Goal: Find specific page/section: Find specific page/section

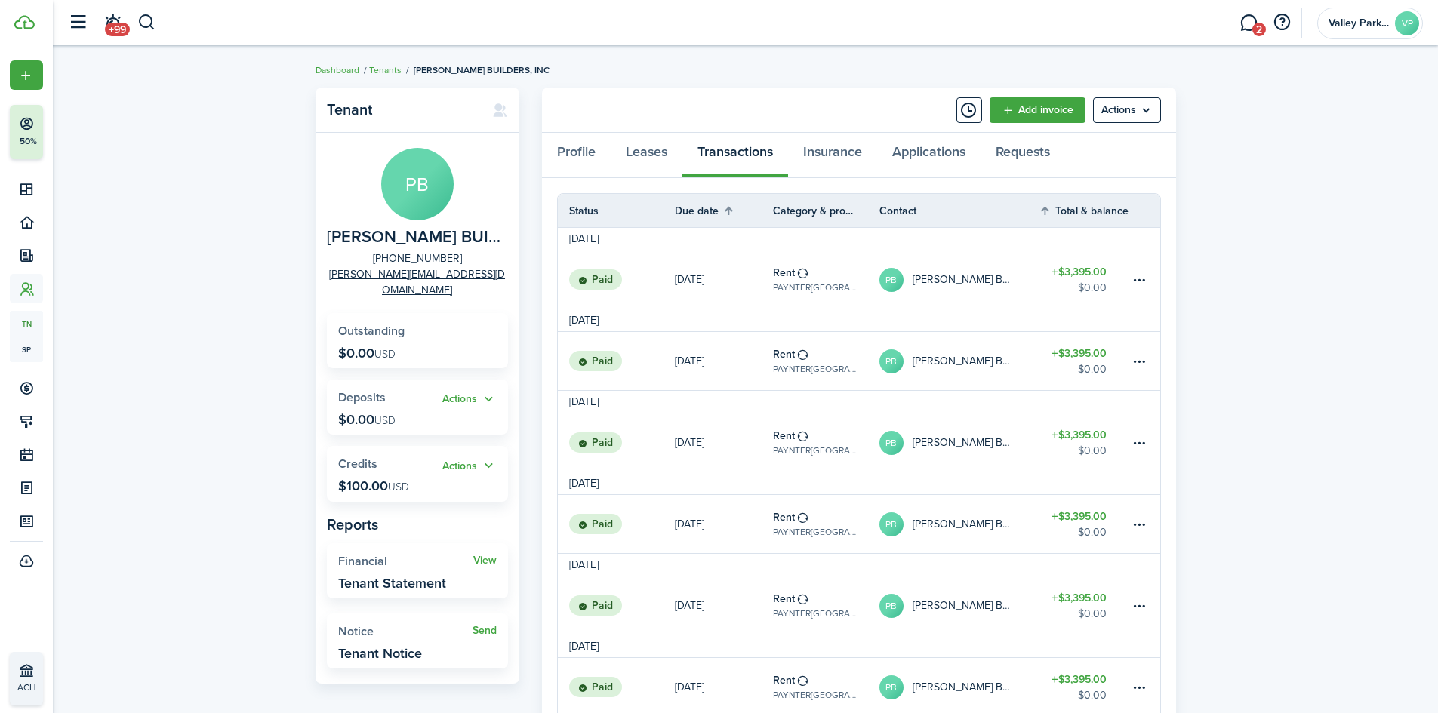
drag, startPoint x: 152, startPoint y: 18, endPoint x: 165, endPoint y: 29, distance: 16.6
click at [152, 18] on button "button" at bounding box center [146, 23] width 19 height 26
type input "[PERSON_NAME]"
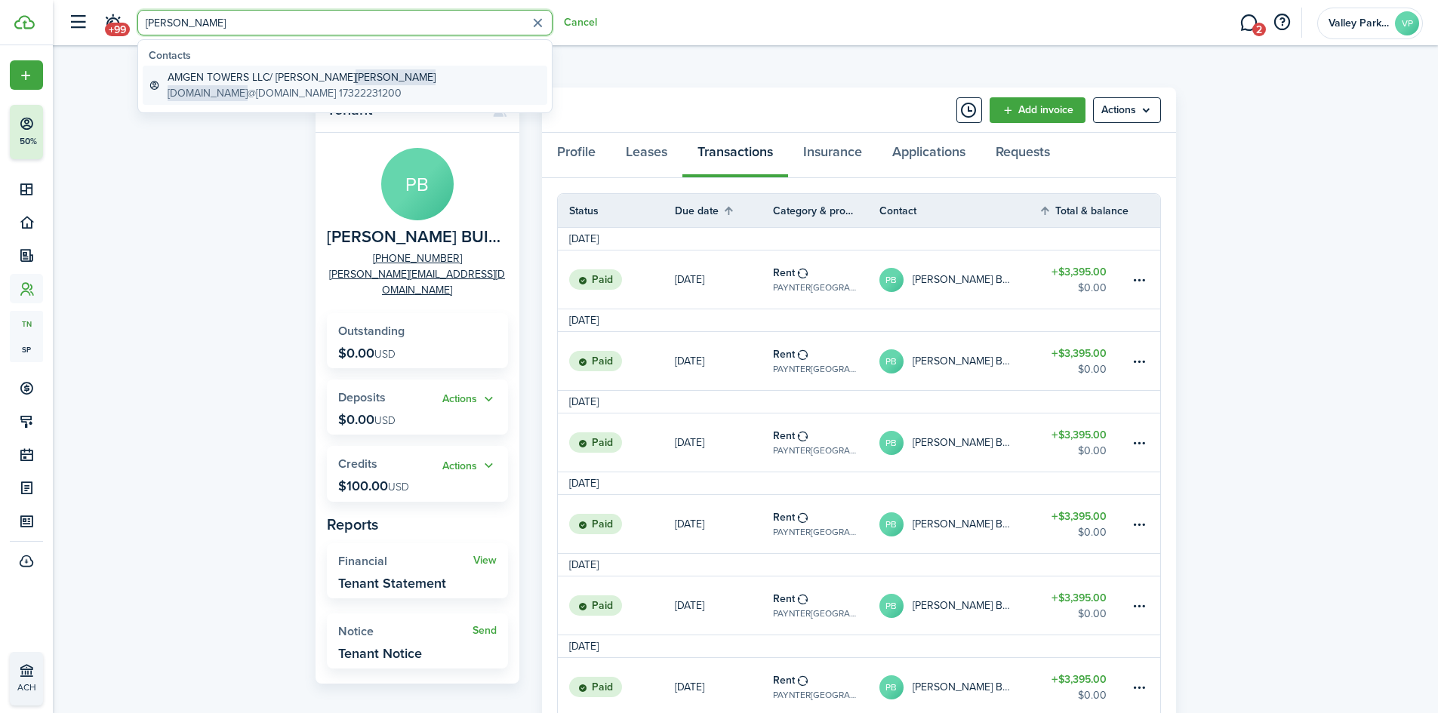
click at [240, 88] on global-search-item-description "[DOMAIN_NAME] @[DOMAIN_NAME] 17322231200" at bounding box center [302, 93] width 268 height 16
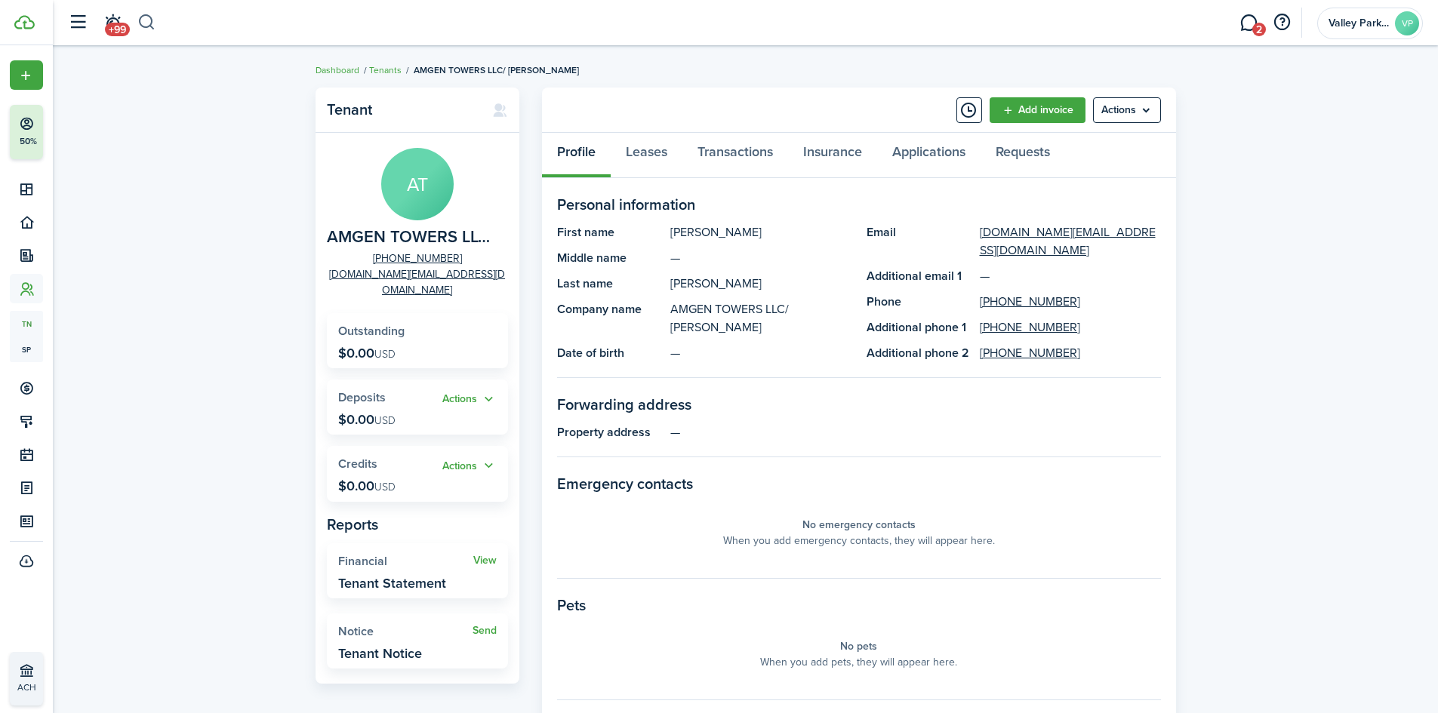
click at [145, 26] on button "button" at bounding box center [146, 23] width 19 height 26
type input "healing point"
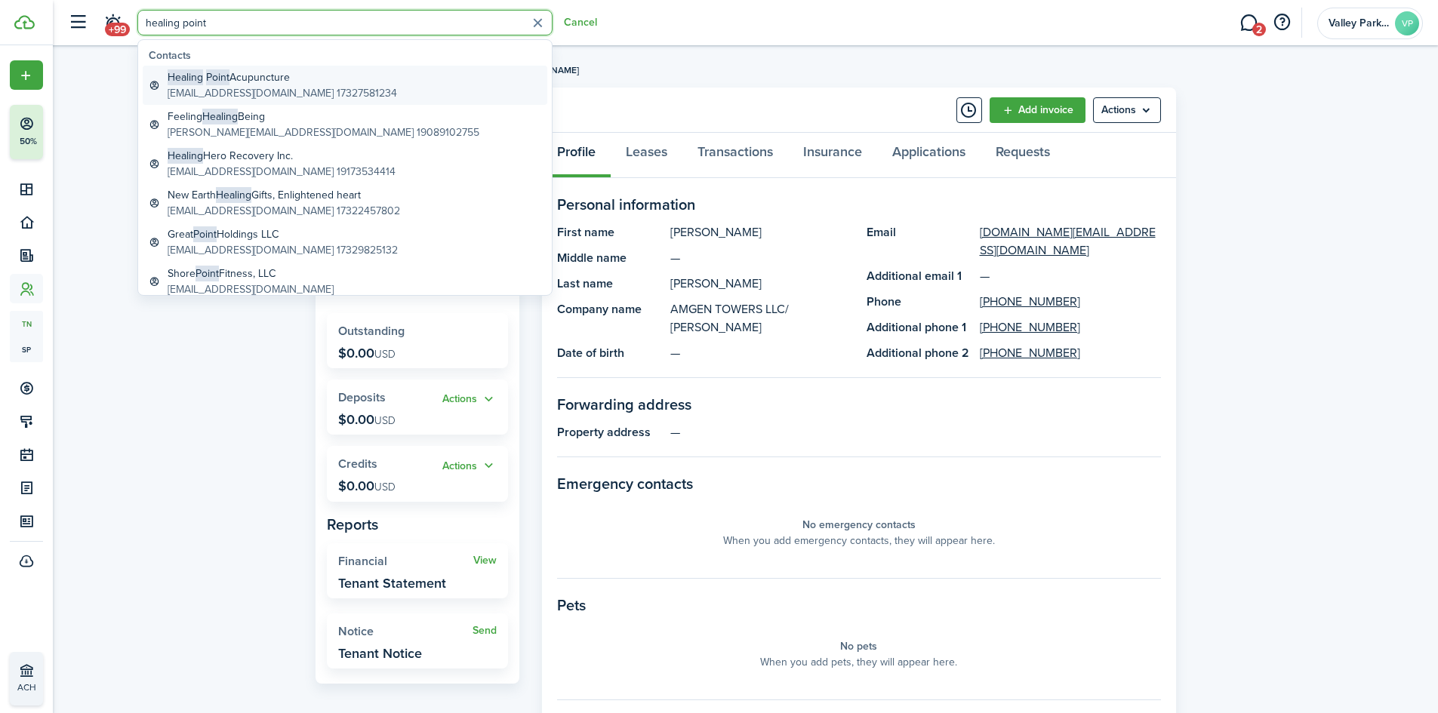
click at [244, 84] on global-search-item-title "Healing Point Acupuncture" at bounding box center [282, 77] width 229 height 16
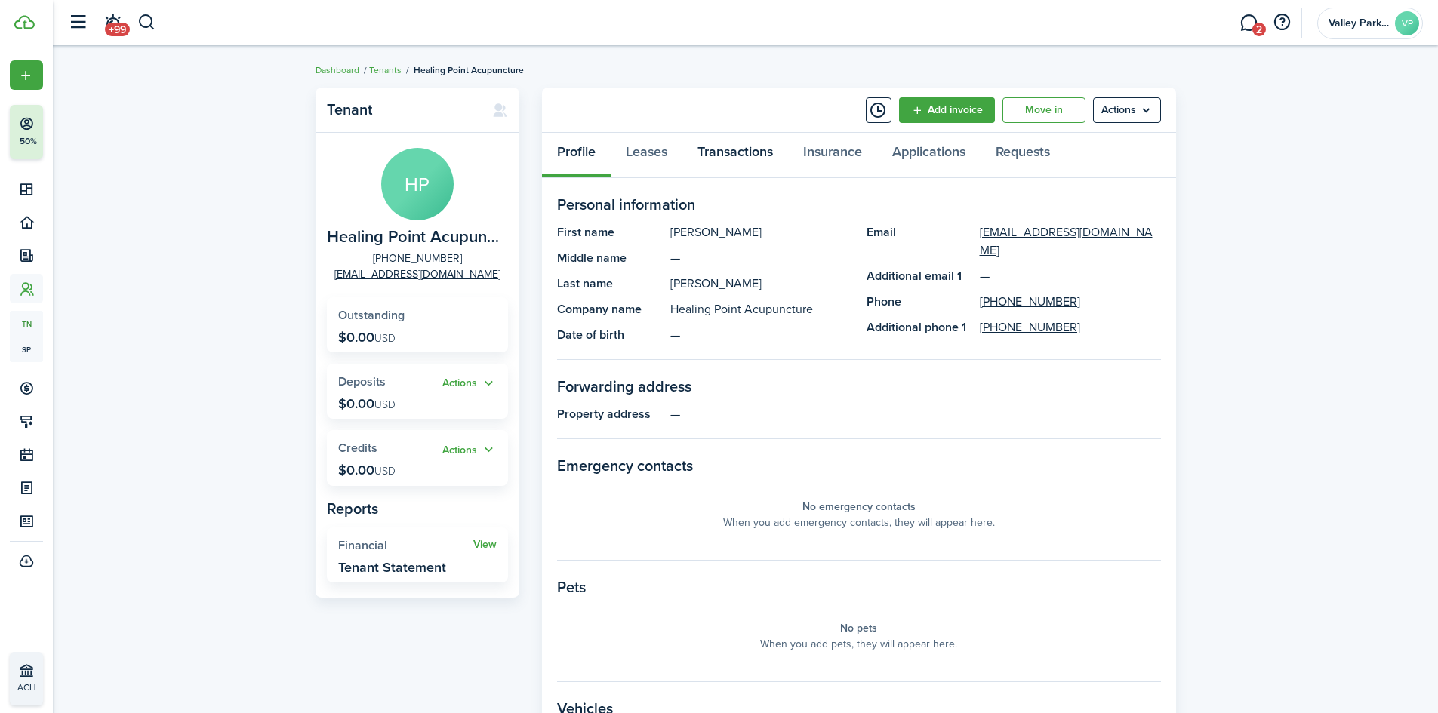
click at [760, 157] on link "Transactions" at bounding box center [735, 155] width 106 height 45
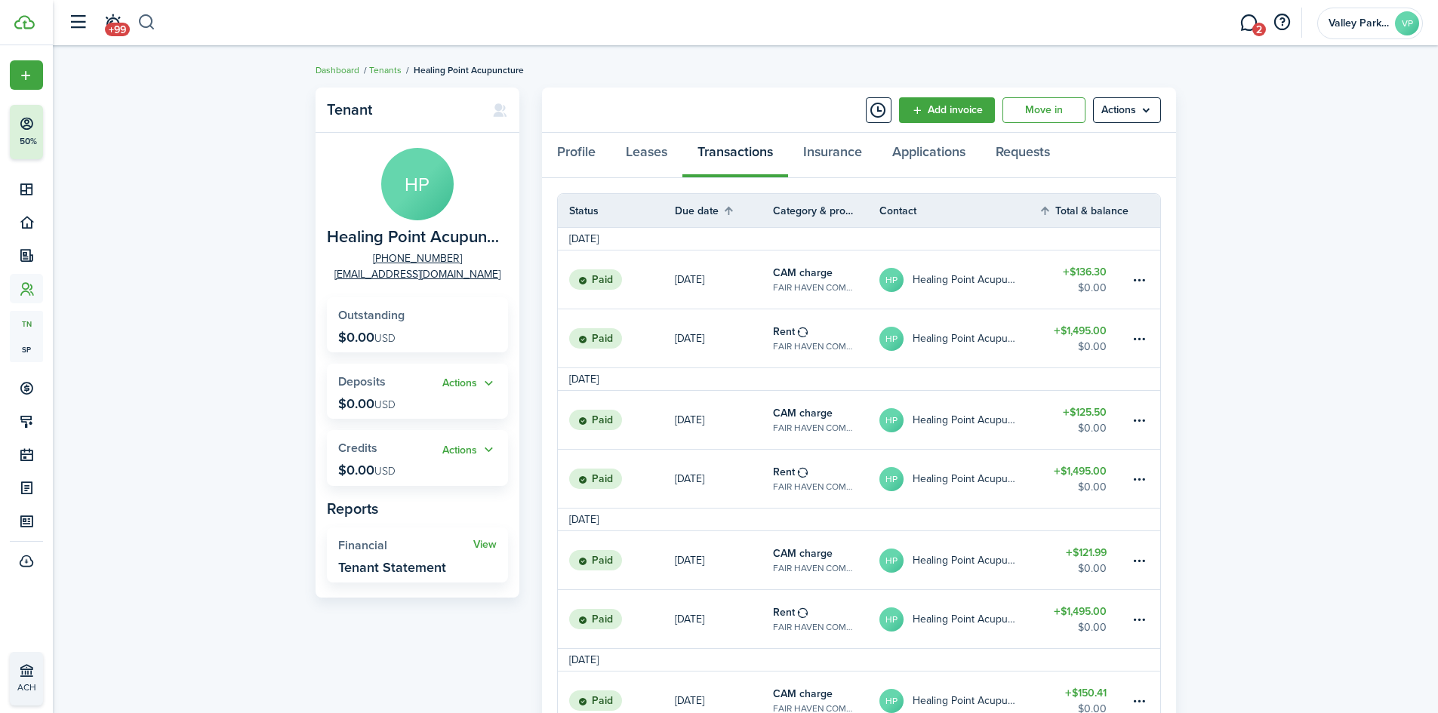
click at [145, 11] on button "button" at bounding box center [146, 23] width 19 height 26
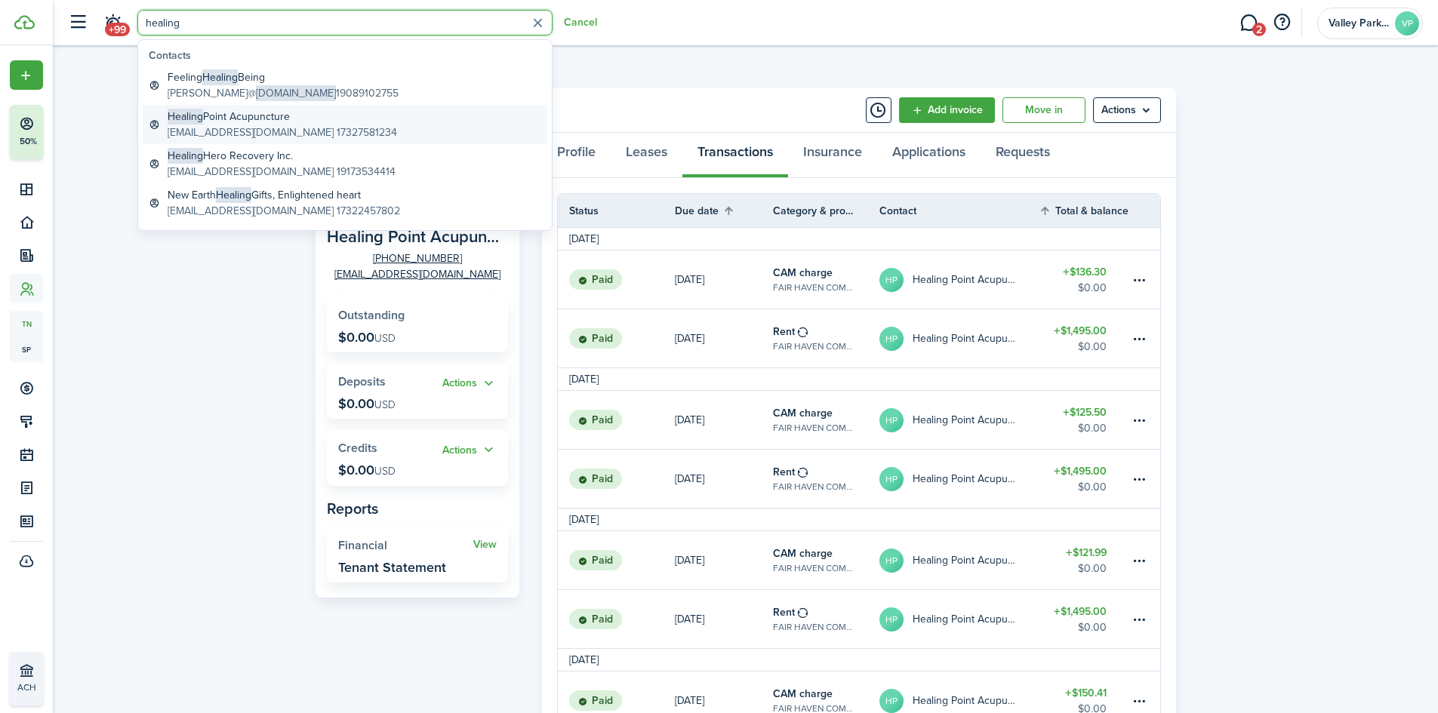
type input "healing"
click at [238, 126] on global-search-item-description "[EMAIL_ADDRESS][DOMAIN_NAME] 17327581234" at bounding box center [282, 133] width 229 height 16
